Goal: Information Seeking & Learning: Learn about a topic

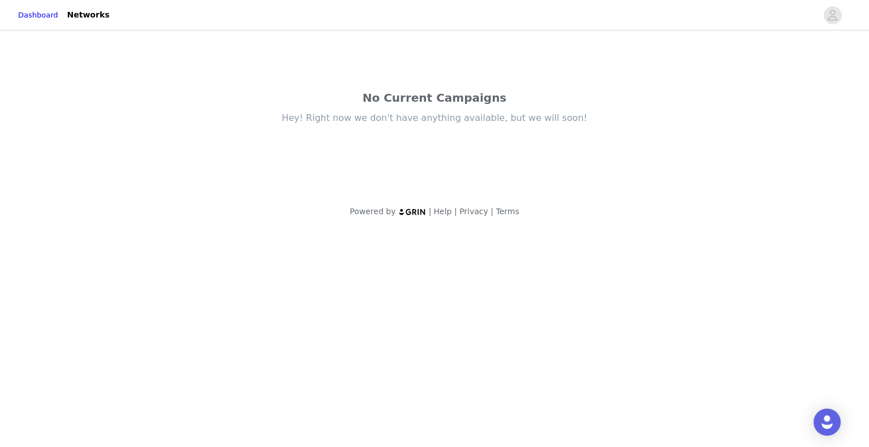
drag, startPoint x: 372, startPoint y: 96, endPoint x: 615, endPoint y: 116, distance: 244.6
click at [615, 116] on div "No Current Campaigns Hey! Right now we don't have anything available, but we wi…" at bounding box center [434, 112] width 543 height 159
copy div "No Current Campaigns Hey! Right now we don't have anything available, but we wi…"
click at [615, 116] on div "Hey! Right now we don't have anything available, but we will soon!" at bounding box center [434, 118] width 475 height 12
